Goal: Information Seeking & Learning: Learn about a topic

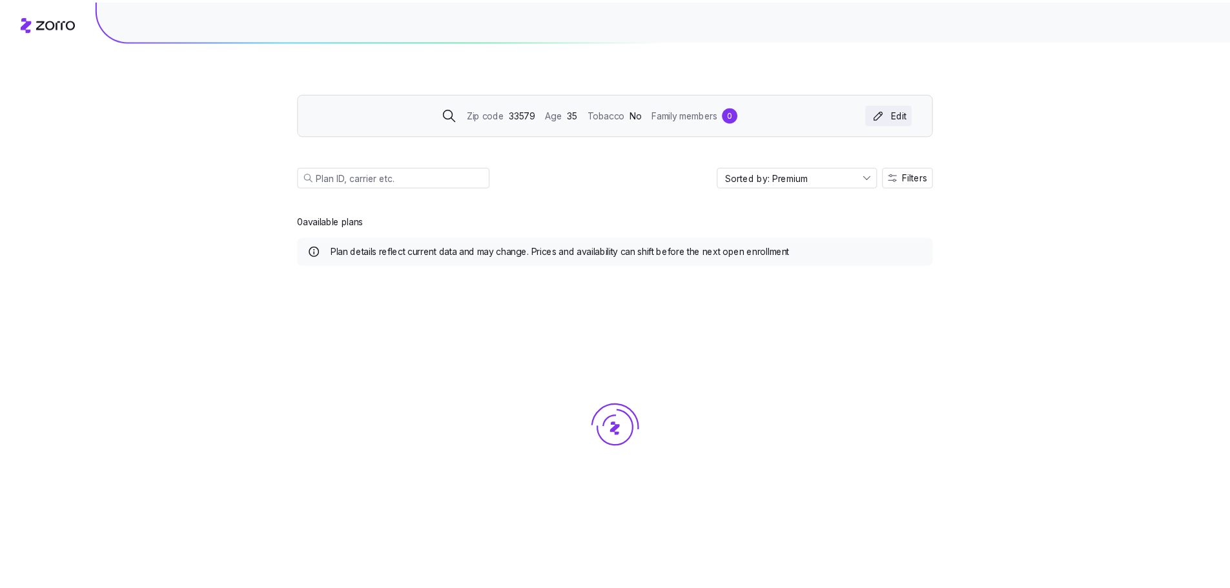
scroll to position [5525, 0]
click at [900, 111] on div "Edit" at bounding box center [895, 114] width 37 height 13
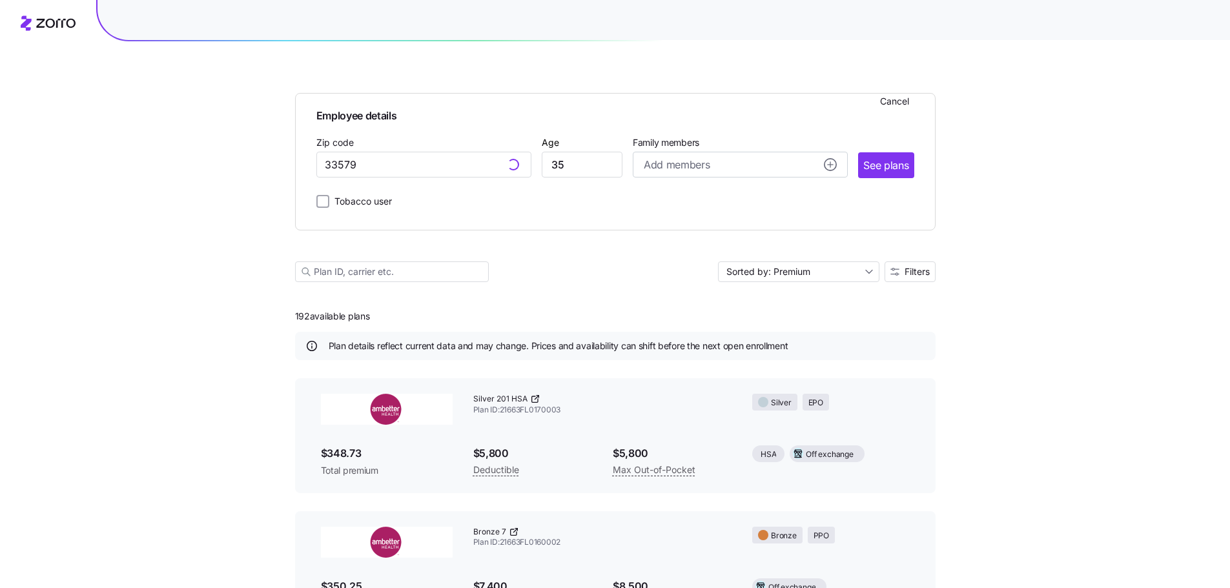
type input "[GEOGRAPHIC_DATA], [GEOGRAPHIC_DATA]"
click at [439, 163] on input "[GEOGRAPHIC_DATA], [GEOGRAPHIC_DATA]" at bounding box center [423, 165] width 215 height 26
click at [439, 161] on input "[GEOGRAPHIC_DATA], [GEOGRAPHIC_DATA]" at bounding box center [423, 165] width 215 height 26
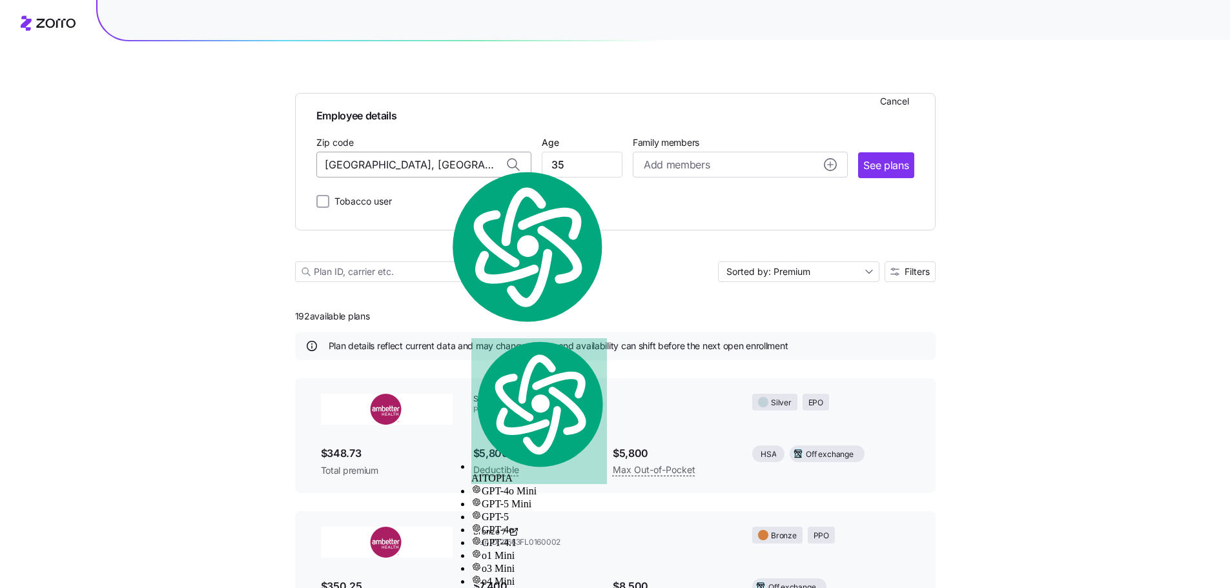
click at [440, 161] on input "[GEOGRAPHIC_DATA], [GEOGRAPHIC_DATA]" at bounding box center [423, 165] width 215 height 26
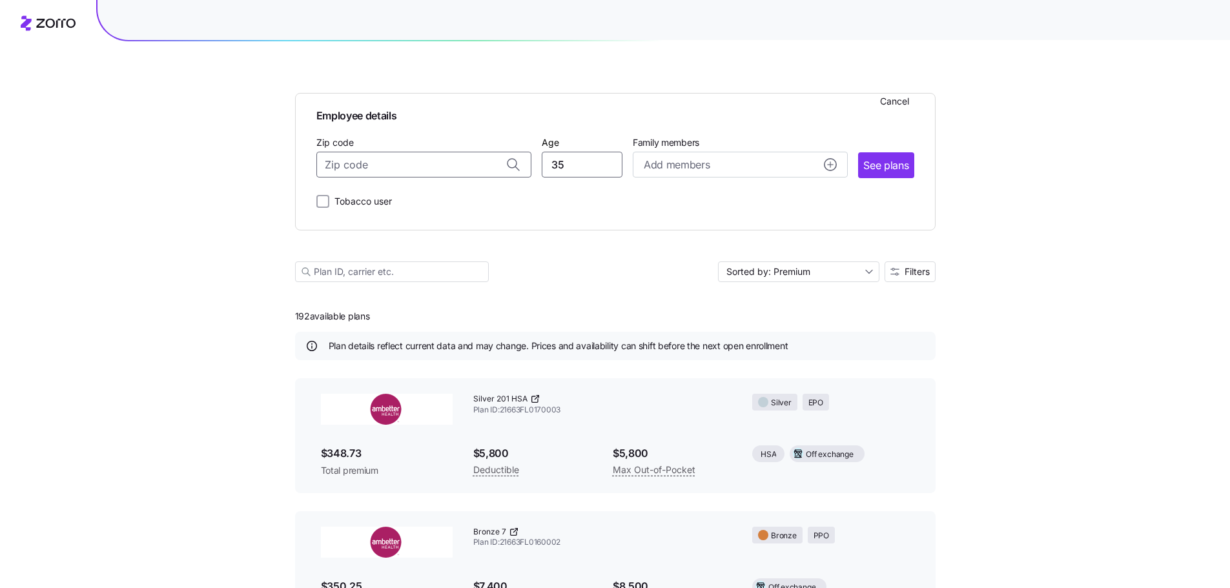
type input "[GEOGRAPHIC_DATA], [GEOGRAPHIC_DATA]"
click at [590, 167] on input "35" at bounding box center [582, 165] width 81 height 26
